Goal: Find specific page/section: Find specific page/section

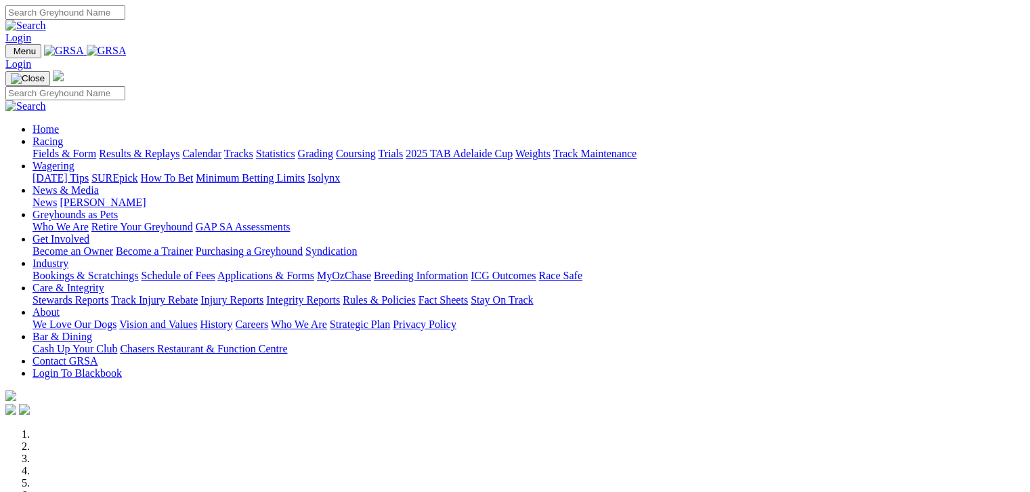
click at [56, 148] on link "Fields & Form" at bounding box center [65, 154] width 64 height 12
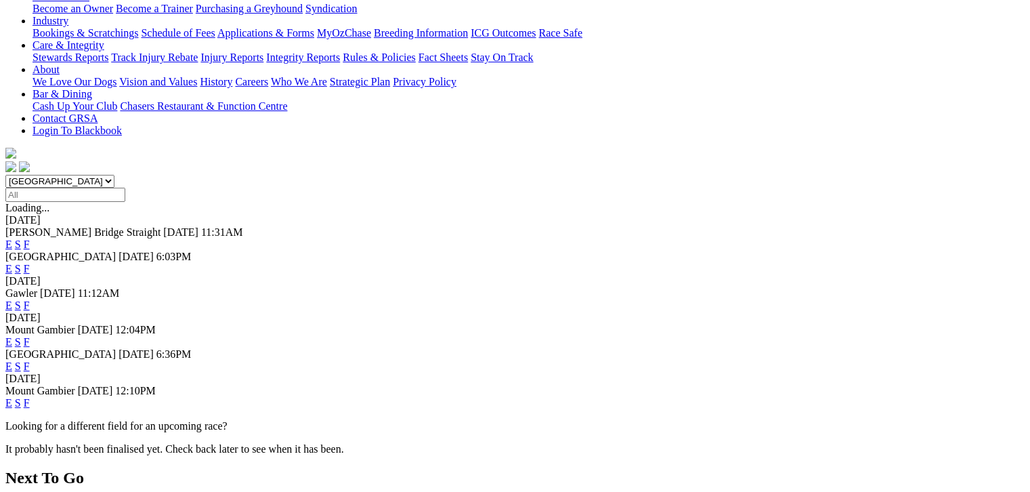
scroll to position [271, 0]
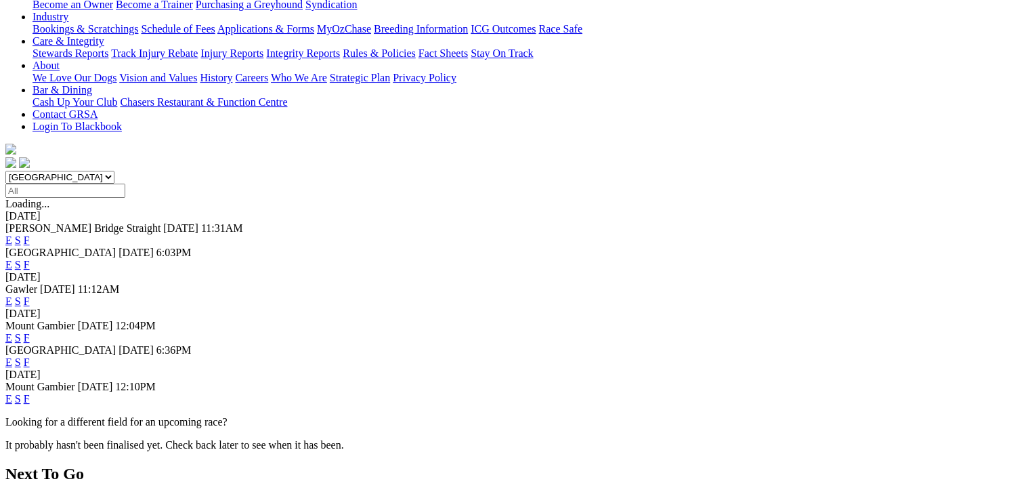
click at [30, 393] on link "F" at bounding box center [27, 399] width 6 height 12
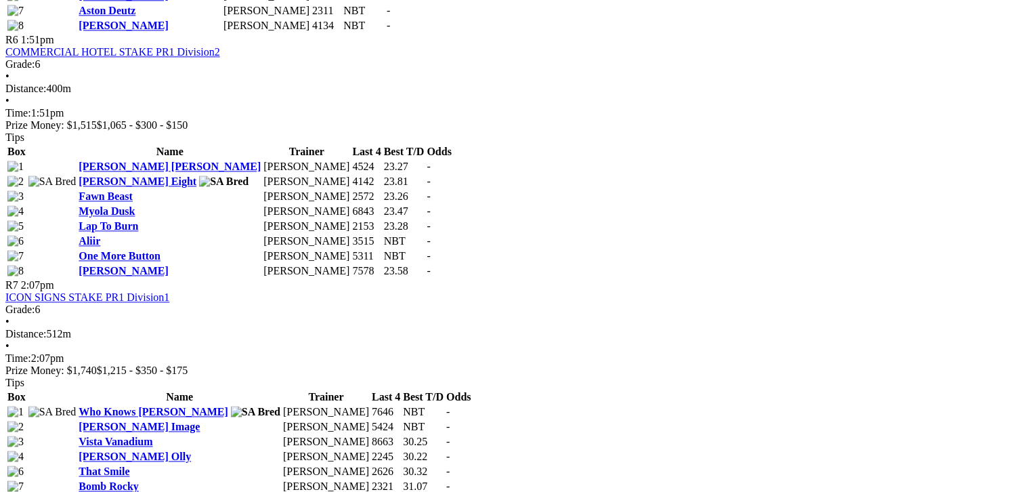
scroll to position [1812, 0]
